Goal: Transaction & Acquisition: Book appointment/travel/reservation

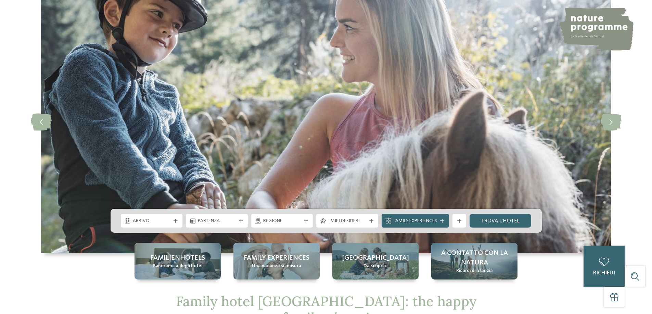
scroll to position [103, 0]
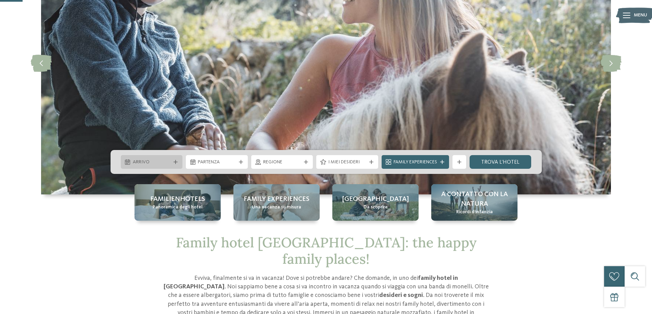
click at [173, 163] on div at bounding box center [175, 162] width 7 height 4
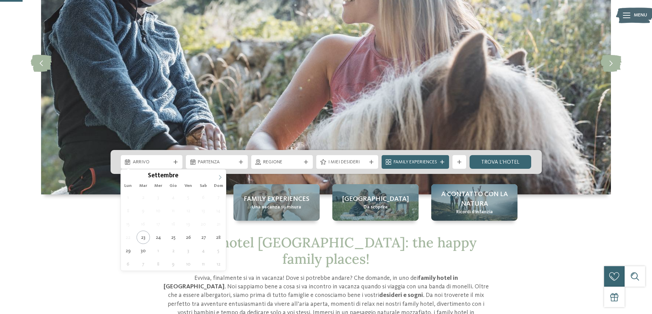
click at [219, 175] on icon at bounding box center [220, 177] width 5 height 5
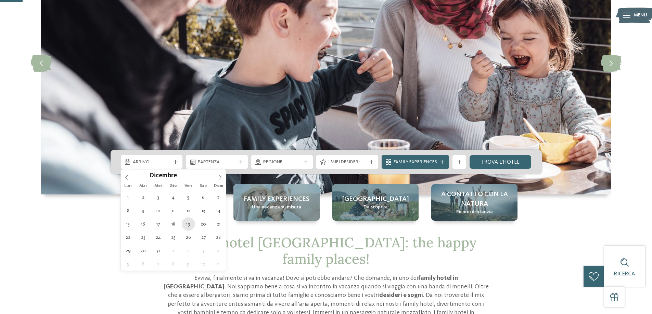
type div "19.12.2025"
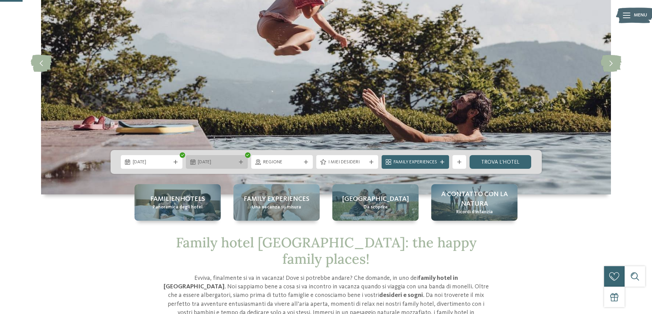
click at [220, 164] on span "19.12.2025" at bounding box center [217, 162] width 38 height 7
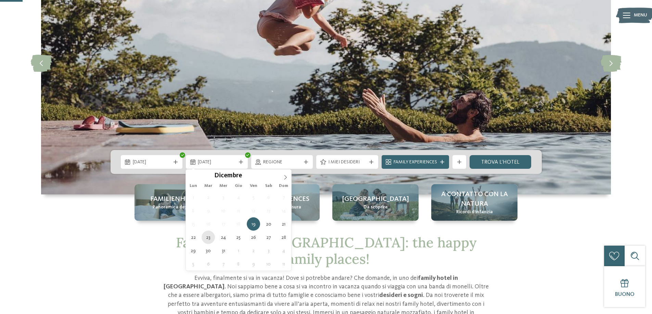
type div "23.12.2025"
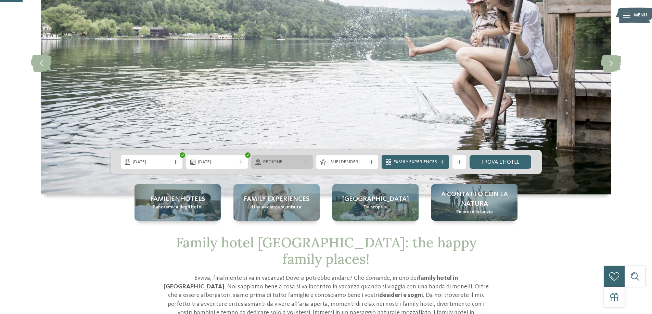
click at [283, 165] on span "Regione" at bounding box center [282, 162] width 38 height 7
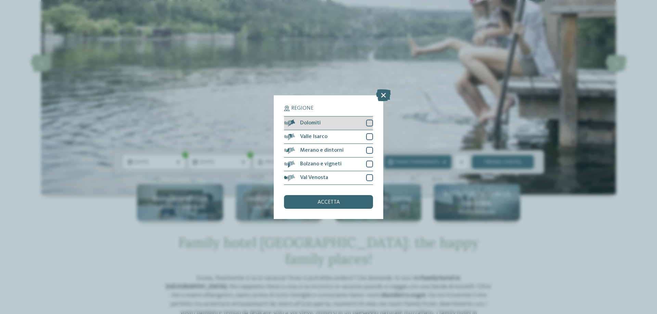
click at [369, 120] on div at bounding box center [369, 123] width 7 height 7
click at [331, 202] on span "accetta" at bounding box center [329, 202] width 22 height 5
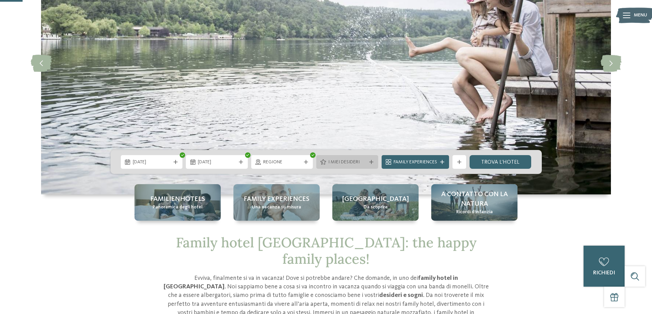
click at [357, 161] on span "I miei desideri" at bounding box center [347, 162] width 38 height 7
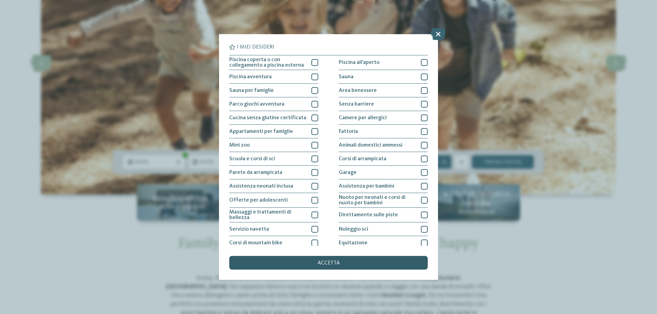
click at [318, 262] on span "accetta" at bounding box center [329, 263] width 22 height 5
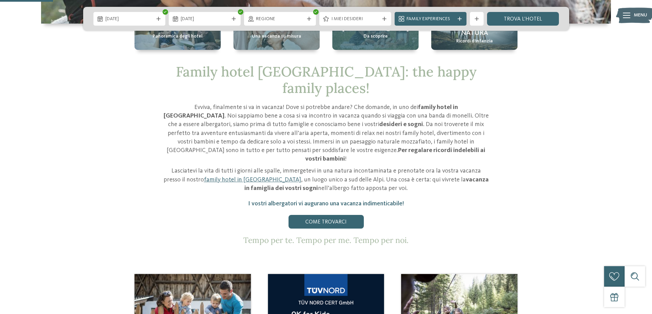
scroll to position [171, 0]
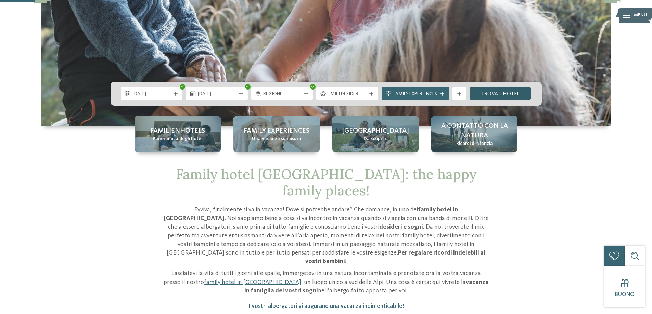
click at [516, 89] on link "trova l’hotel" at bounding box center [500, 94] width 62 height 14
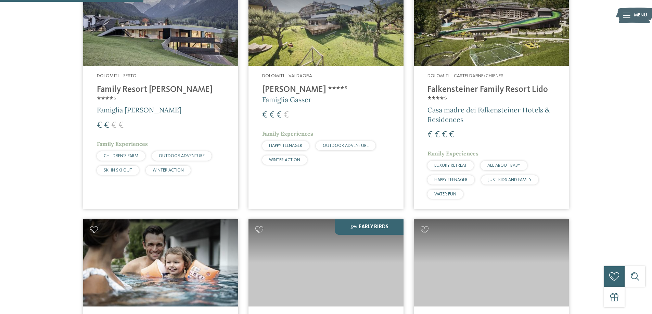
scroll to position [224, 0]
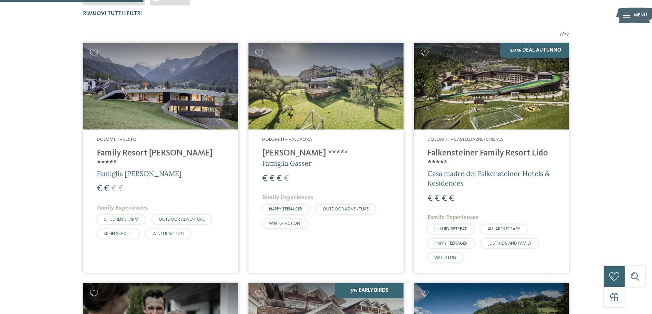
click at [137, 153] on h4 "Family Resort [PERSON_NAME] ****ˢ" at bounding box center [161, 159] width 128 height 21
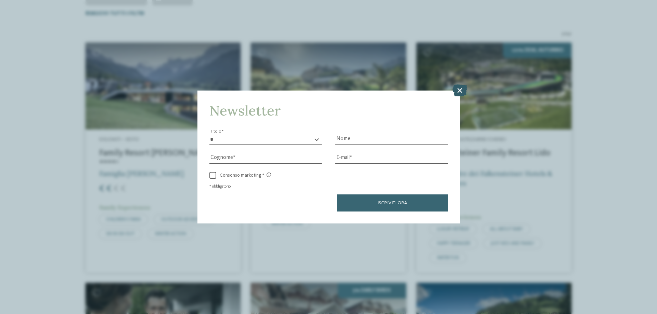
click at [457, 91] on icon at bounding box center [459, 91] width 15 height 12
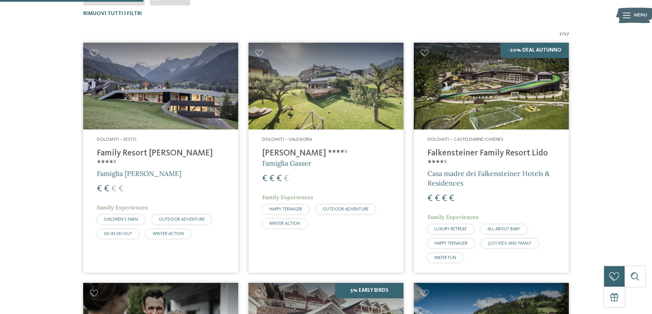
click at [142, 150] on h4 "Family Resort [PERSON_NAME] ****ˢ" at bounding box center [161, 159] width 128 height 21
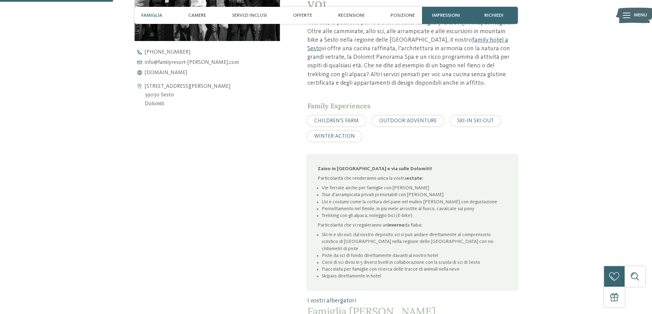
scroll to position [376, 0]
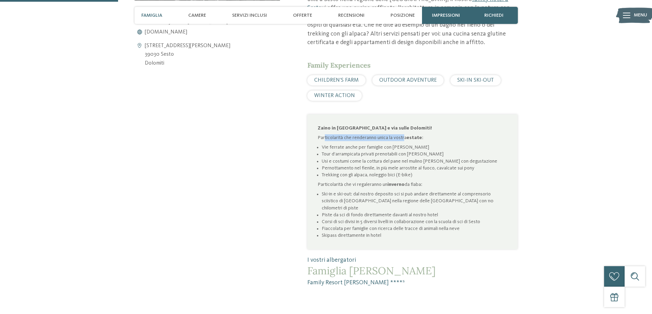
drag, startPoint x: 324, startPoint y: 123, endPoint x: 404, endPoint y: 121, distance: 79.8
click at [404, 134] on p "Particolarità che renderanno unica la vostra estate :" at bounding box center [413, 137] width 190 height 7
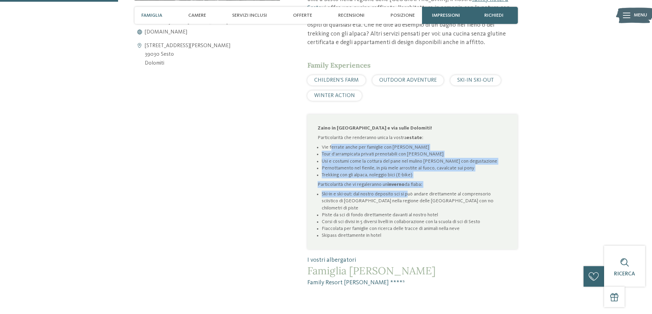
drag, startPoint x: 331, startPoint y: 132, endPoint x: 411, endPoint y: 180, distance: 93.5
click at [411, 180] on div "Zaino in [GEOGRAPHIC_DATA] e via sulle Dolomiti! Particolarità che renderanno u…" at bounding box center [413, 182] width 190 height 114
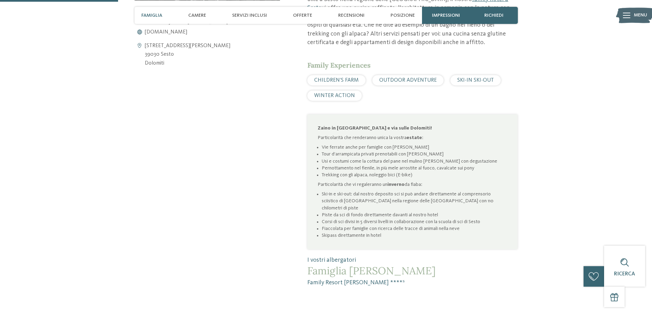
click at [347, 191] on li "Ski-in e ski-out: dal nostro deposito sci si può andare direttamente al compren…" at bounding box center [414, 201] width 185 height 21
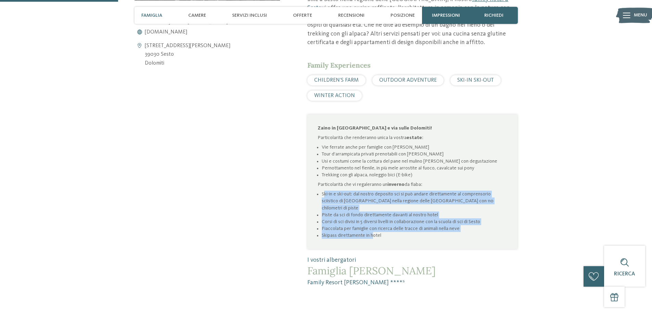
drag, startPoint x: 338, startPoint y: 190, endPoint x: 374, endPoint y: 210, distance: 41.2
click at [374, 210] on ul "Ski-in e ski-out: dal nostro deposito sci si può andare direttamente al compren…" at bounding box center [413, 215] width 190 height 48
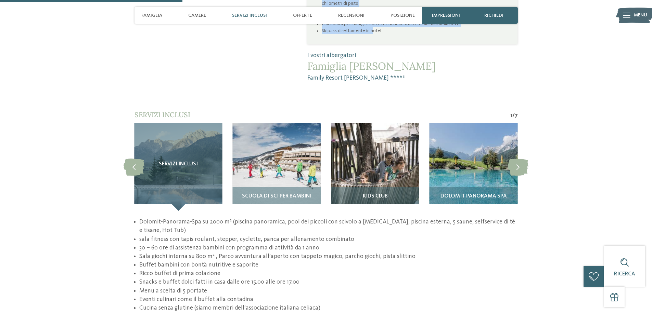
scroll to position [582, 0]
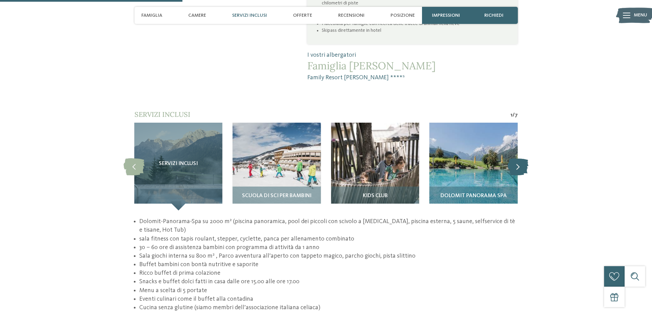
click at [513, 158] on icon at bounding box center [517, 166] width 21 height 17
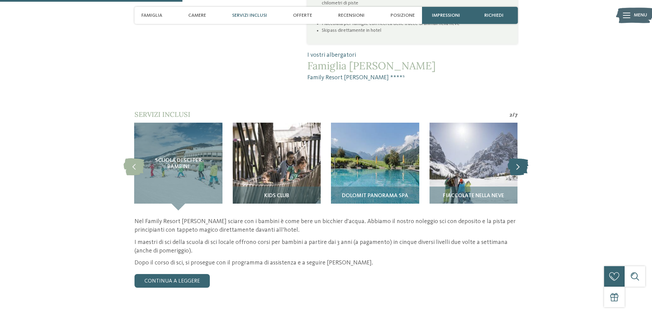
click at [513, 158] on icon at bounding box center [517, 166] width 21 height 17
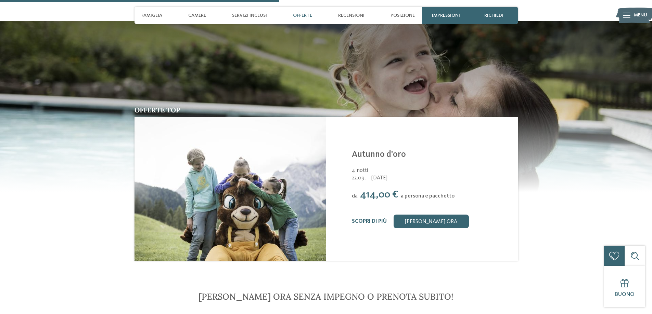
scroll to position [958, 0]
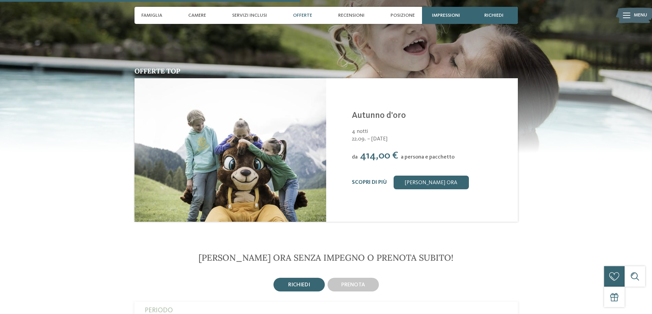
drag, startPoint x: 350, startPoint y: 116, endPoint x: 405, endPoint y: 119, distance: 55.5
click at [405, 119] on div "Family Resort [PERSON_NAME] ****S Sesto - Dolomiti Autunno d'oro 4 notti 22.09.…" at bounding box center [422, 150] width 192 height 144
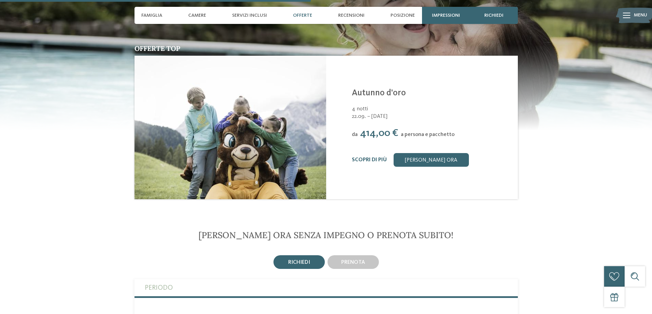
scroll to position [992, 0]
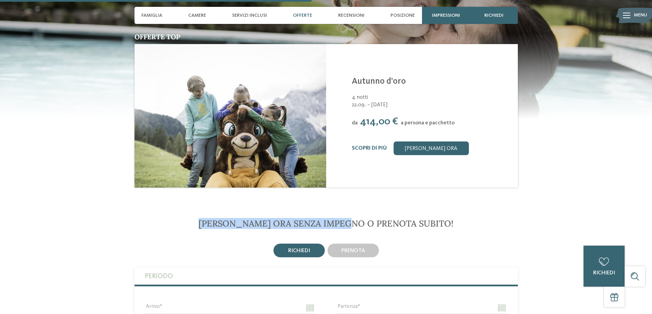
drag, startPoint x: 296, startPoint y: 201, endPoint x: 394, endPoint y: 203, distance: 97.5
click at [393, 219] on h2 "[PERSON_NAME] ora senza impegno o prenota subito!" at bounding box center [325, 224] width 383 height 10
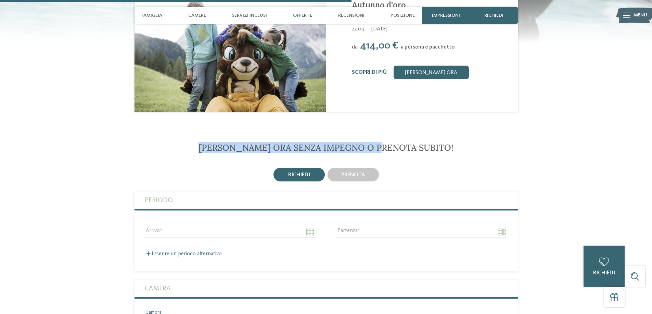
scroll to position [1061, 0]
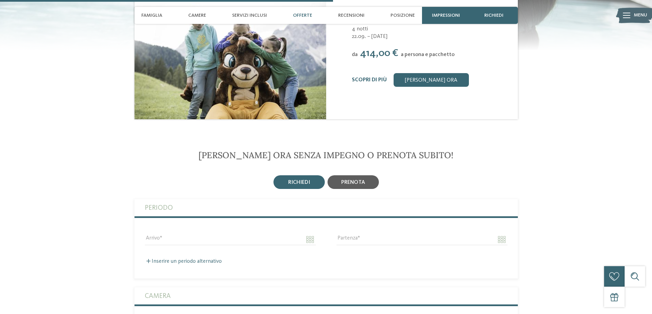
click at [357, 180] on span "prenota" at bounding box center [353, 182] width 24 height 5
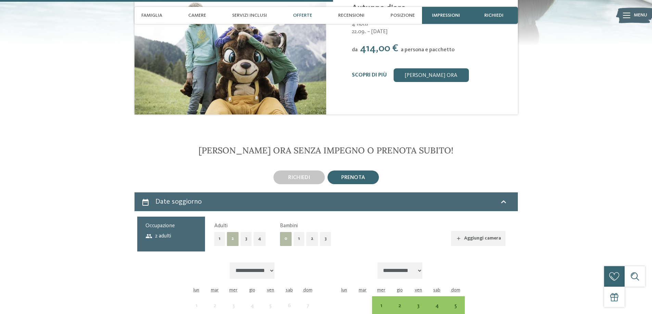
scroll to position [1163, 0]
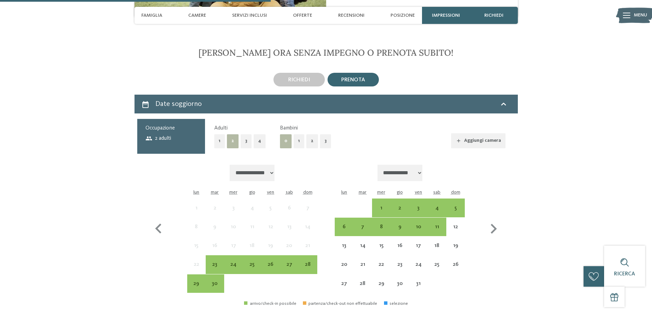
click at [244, 134] on button "3" at bounding box center [246, 141] width 11 height 14
click at [309, 134] on button "2" at bounding box center [312, 141] width 12 height 14
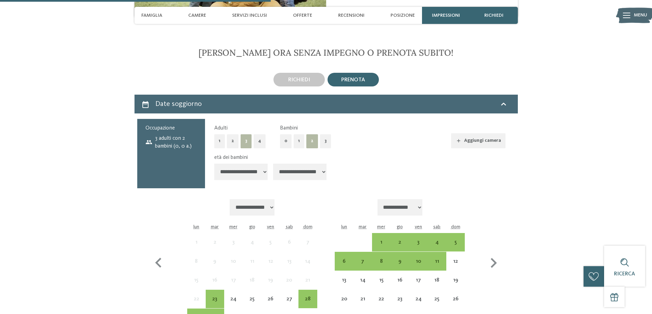
click at [252, 164] on select "**********" at bounding box center [240, 172] width 53 height 16
select select "**"
click at [214, 164] on select "**********" at bounding box center [240, 172] width 53 height 16
click at [302, 164] on select "**********" at bounding box center [299, 172] width 53 height 16
select select "**"
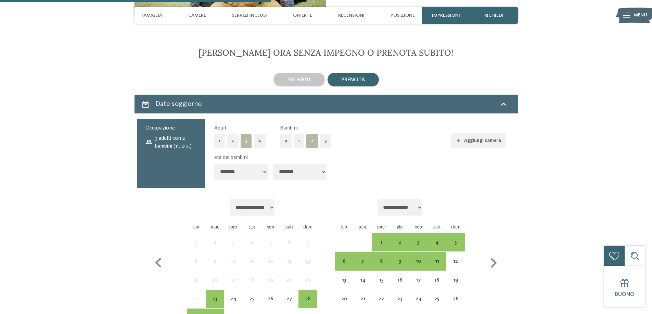
click at [274, 164] on select "**********" at bounding box center [299, 172] width 53 height 16
click at [304, 194] on div "**********" at bounding box center [326, 264] width 378 height 140
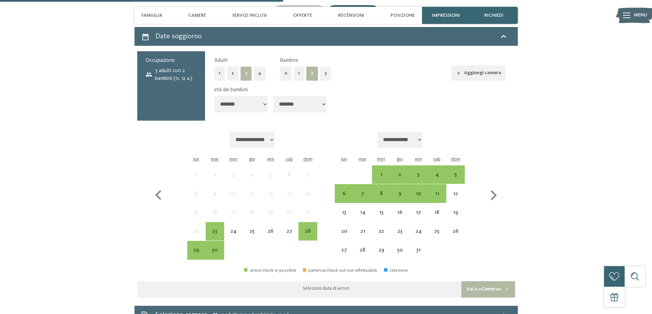
scroll to position [1232, 0]
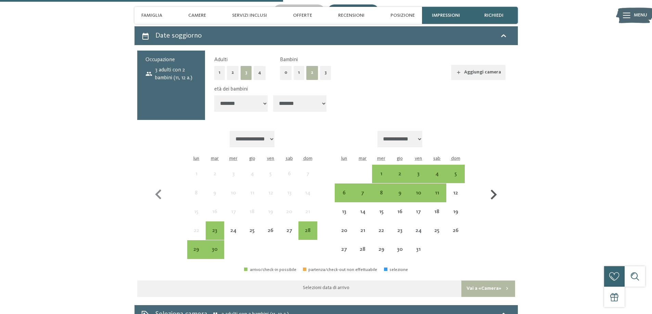
click at [494, 190] on icon "button" at bounding box center [494, 195] width 6 height 10
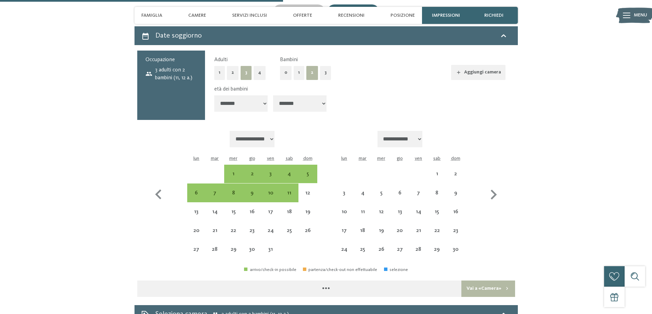
select select "**********"
click at [498, 185] on icon "button" at bounding box center [494, 195] width 20 height 20
select select "**********"
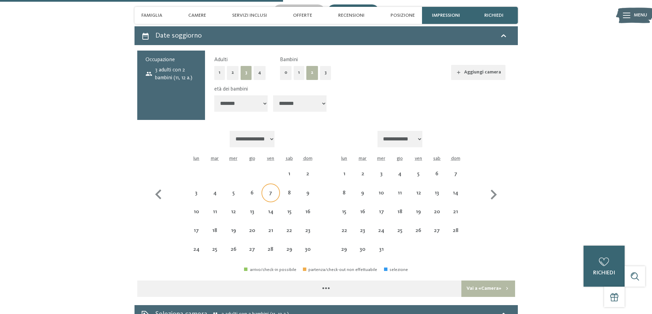
select select "**********"
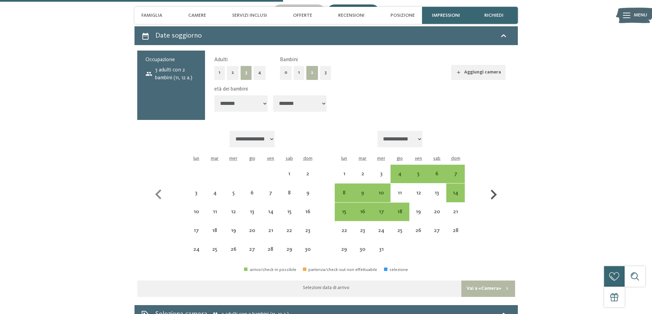
click at [492, 190] on icon "button" at bounding box center [494, 195] width 6 height 10
select select "**********"
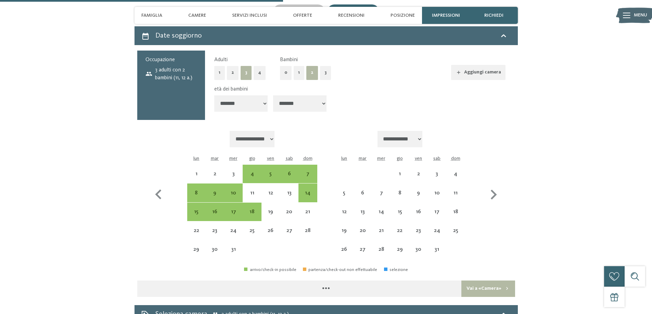
select select "**********"
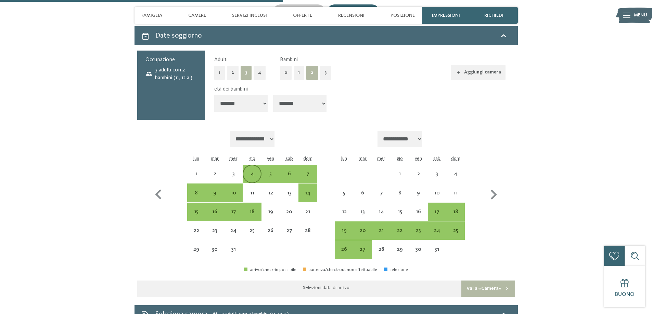
click at [250, 171] on div "4" at bounding box center [251, 179] width 17 height 17
select select "**********"
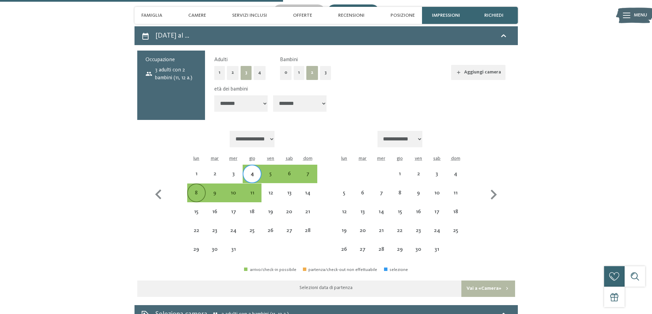
click at [201, 191] on div "8" at bounding box center [196, 199] width 17 height 17
select select "**********"
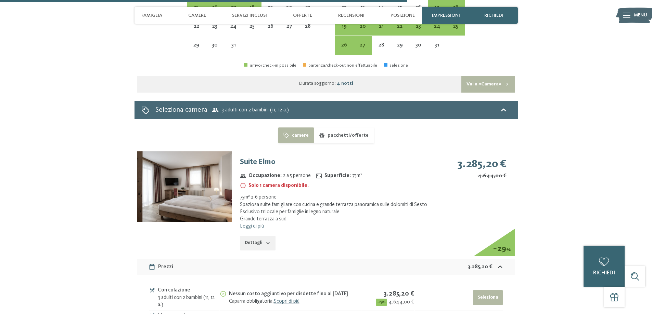
scroll to position [1437, 0]
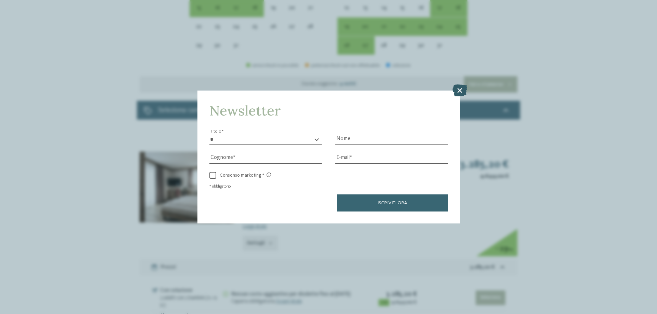
click at [464, 90] on icon at bounding box center [459, 91] width 15 height 12
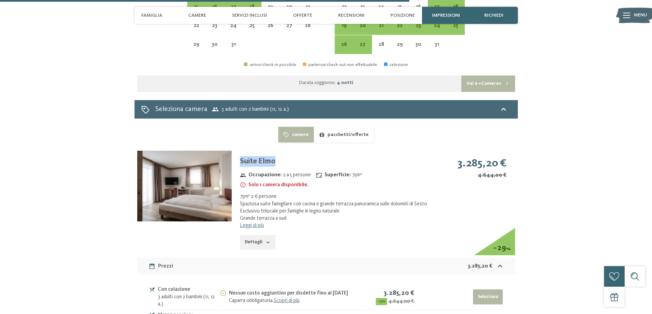
drag, startPoint x: 240, startPoint y: 140, endPoint x: 282, endPoint y: 141, distance: 42.1
click at [282, 151] on div "Suite Elmo Occupazione : 2 a 5 persone Superficie : 75 m² Solo 1 camera disponi…" at bounding box center [331, 203] width 198 height 105
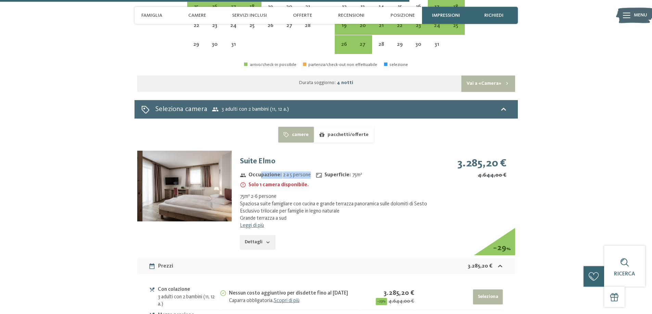
drag, startPoint x: 259, startPoint y: 151, endPoint x: 327, endPoint y: 155, distance: 67.8
click at [327, 171] on div "Occupazione : 2 a 5 persone Superficie : 75 m² Solo 1 camera disponibile." at bounding box center [332, 181] width 190 height 20
click at [356, 172] on span "75 m²" at bounding box center [357, 175] width 10 height 7
drag, startPoint x: 260, startPoint y: 163, endPoint x: 330, endPoint y: 163, distance: 70.1
click at [330, 171] on div "Occupazione : 2 a 5 persone Superficie : 75 m² Solo 1 camera disponibile." at bounding box center [332, 181] width 190 height 20
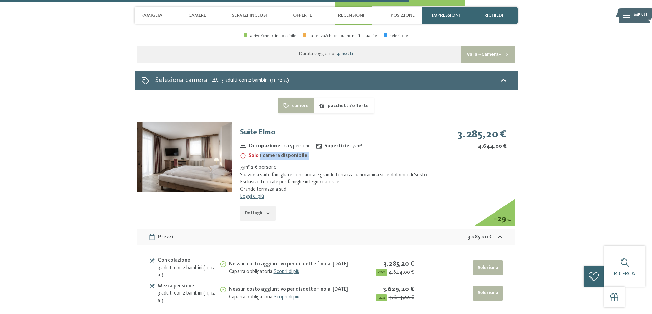
scroll to position [1506, 0]
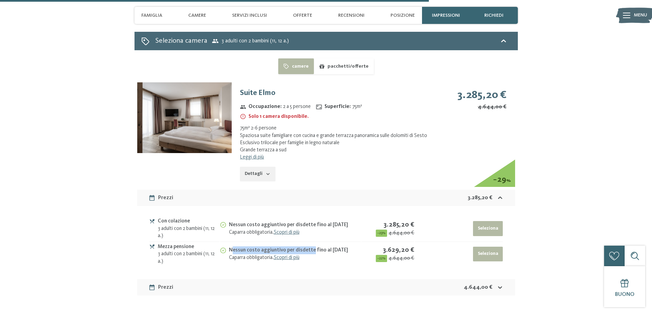
drag, startPoint x: 247, startPoint y: 227, endPoint x: 310, endPoint y: 226, distance: 63.3
click at [310, 247] on div "Nessun costo aggiuntivo per disdette fino al [DATE]" at bounding box center [295, 251] width 132 height 8
click at [345, 247] on div "Nessun costo aggiuntivo per disdette fino al [DATE]" at bounding box center [295, 251] width 132 height 8
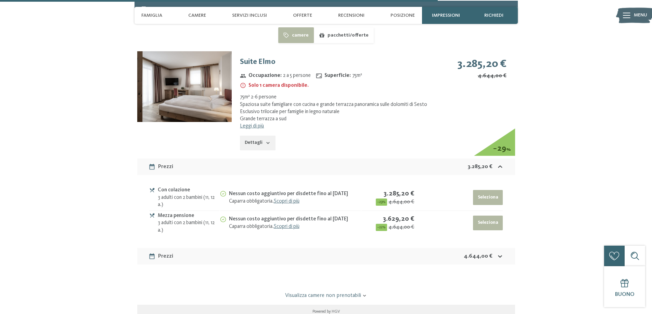
scroll to position [1574, 0]
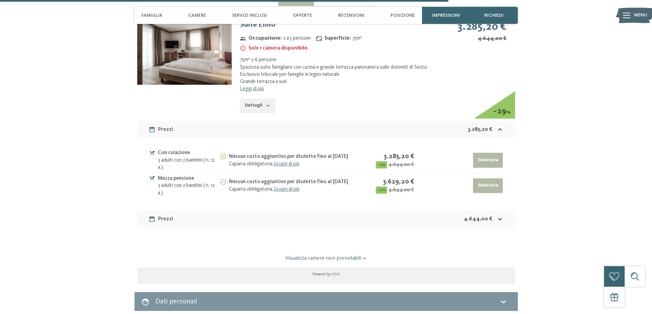
click at [502, 218] on icon at bounding box center [500, 219] width 4 height 2
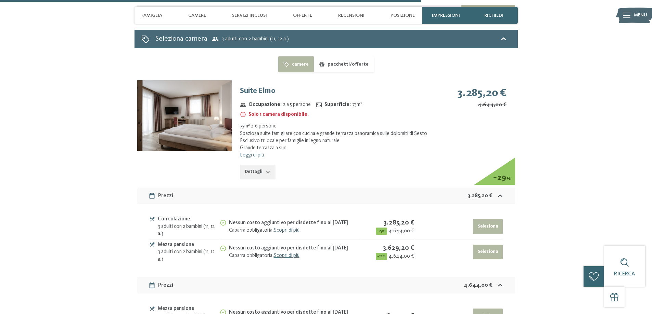
scroll to position [1506, 0]
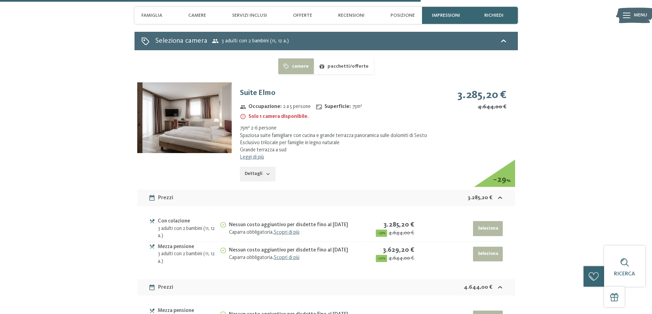
click at [495, 247] on button "Seleziona" at bounding box center [488, 254] width 30 height 15
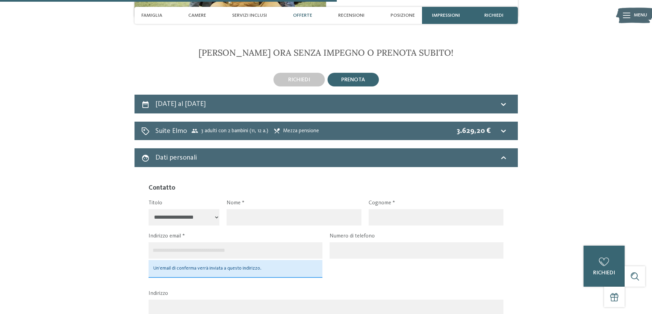
scroll to position [1098, 0]
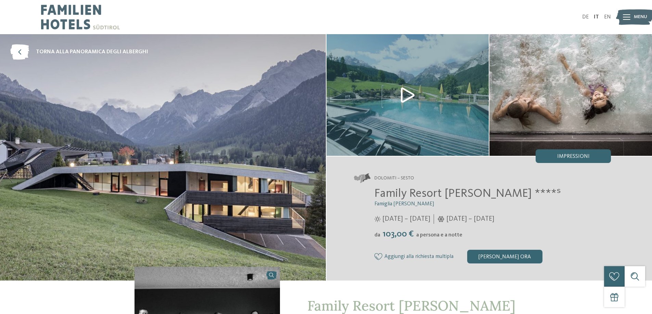
click at [404, 95] on img at bounding box center [407, 95] width 163 height 122
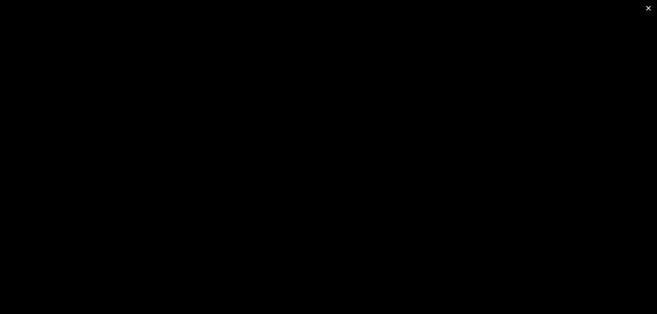
click at [649, 10] on span at bounding box center [648, 8] width 17 height 16
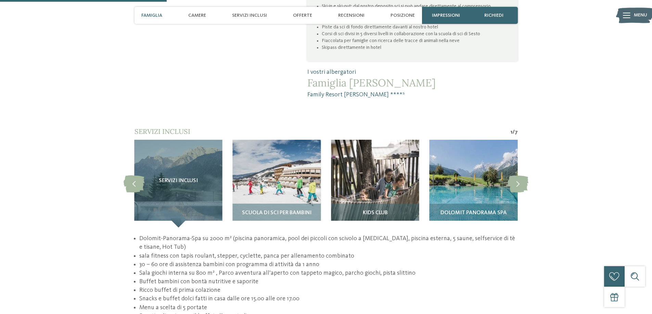
scroll to position [650, 0]
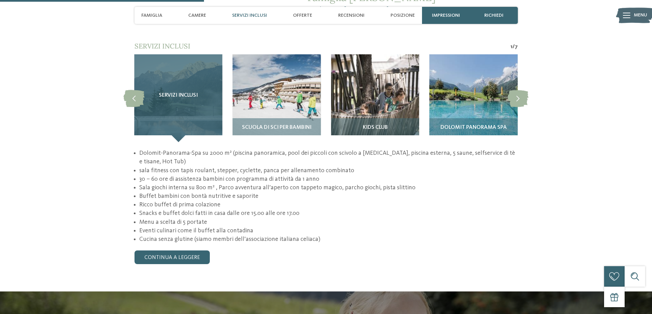
click at [180, 68] on div "Servizi inclusi" at bounding box center [178, 98] width 88 height 88
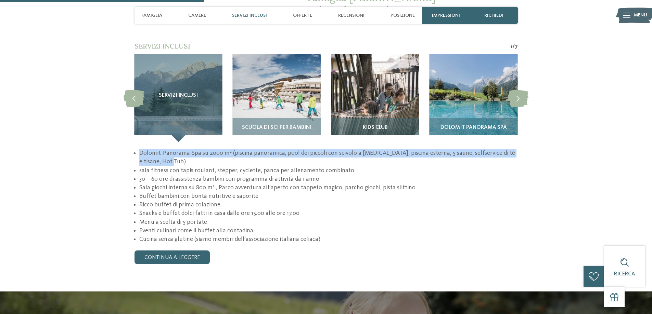
drag, startPoint x: 157, startPoint y: 128, endPoint x: 293, endPoint y: 135, distance: 135.7
click at [293, 149] on ul "Dolomit-Panorama-Spa su 2000 m² (piscina panoramica, pool dei piccoli con scivo…" at bounding box center [325, 196] width 383 height 95
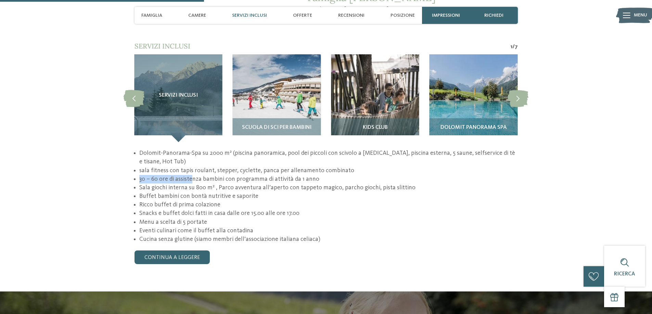
drag, startPoint x: 143, startPoint y: 154, endPoint x: 216, endPoint y: 158, distance: 73.0
click at [215, 175] on li "30 – 60 ore di assistenza bambini con programma di attività da 1 anno" at bounding box center [328, 179] width 378 height 9
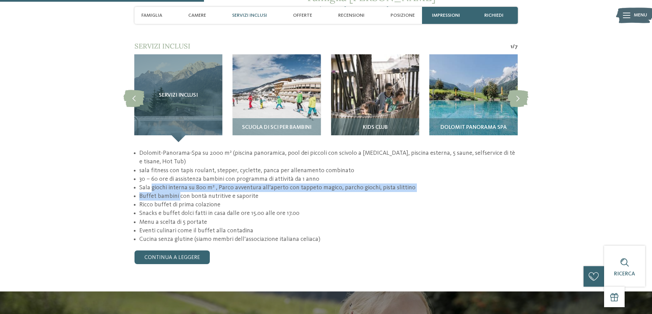
drag, startPoint x: 160, startPoint y: 170, endPoint x: 205, endPoint y: 170, distance: 44.8
click at [202, 170] on ul "Dolomit-Panorama-Spa su 2000 m² (piscina panoramica, pool dei piccoli con scivo…" at bounding box center [325, 196] width 383 height 95
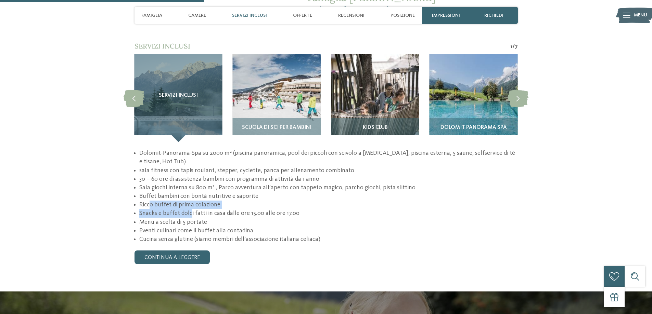
drag, startPoint x: 149, startPoint y: 179, endPoint x: 205, endPoint y: 191, distance: 57.0
click at [205, 191] on ul "Dolomit-Panorama-Spa su 2000 m² (piscina panoramica, pool dei piccoli con scivo…" at bounding box center [325, 196] width 383 height 95
drag, startPoint x: 147, startPoint y: 199, endPoint x: 205, endPoint y: 198, distance: 57.1
click at [205, 218] on li "Menu a scelta di 5 portate" at bounding box center [328, 222] width 378 height 9
drag, startPoint x: 150, startPoint y: 207, endPoint x: 217, endPoint y: 210, distance: 67.8
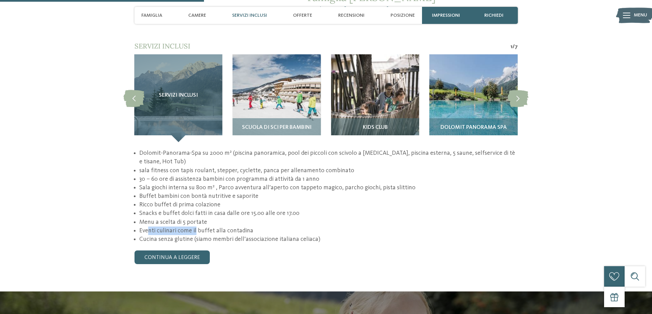
click at [217, 227] on li "Eventi culinari come il buffet alla contadina" at bounding box center [328, 231] width 378 height 9
drag, startPoint x: 151, startPoint y: 216, endPoint x: 249, endPoint y: 217, distance: 97.9
click at [249, 235] on li "Cucina senza glutine (siamo membri dell’associazione italiana celiaca)" at bounding box center [328, 239] width 378 height 9
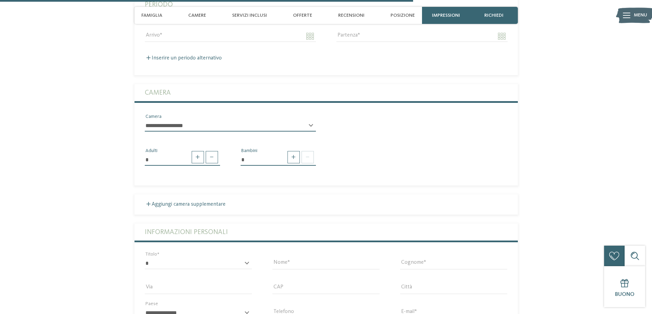
scroll to position [1335, 0]
